Goal: Information Seeking & Learning: Learn about a topic

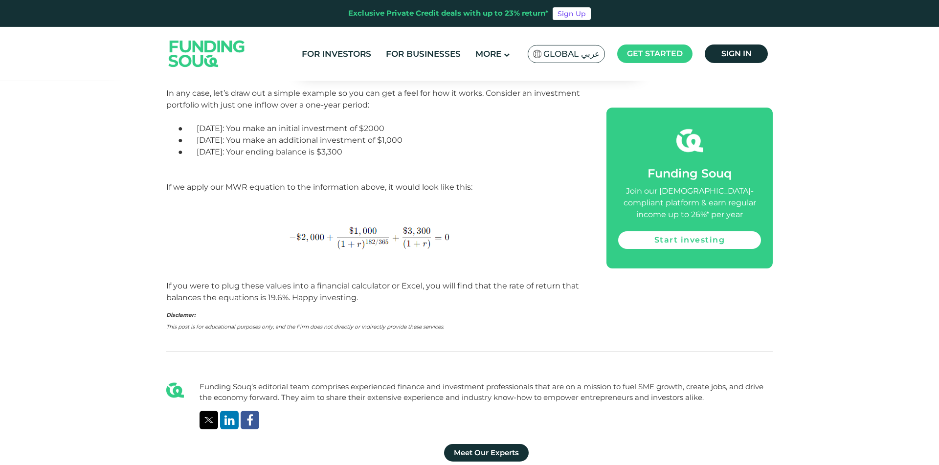
scroll to position [1687, 0]
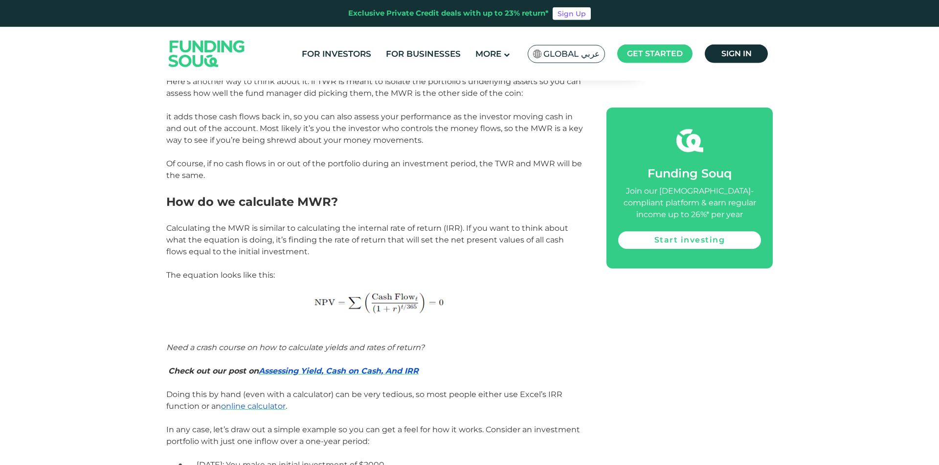
scroll to position [1350, 0]
